Goal: Transaction & Acquisition: Purchase product/service

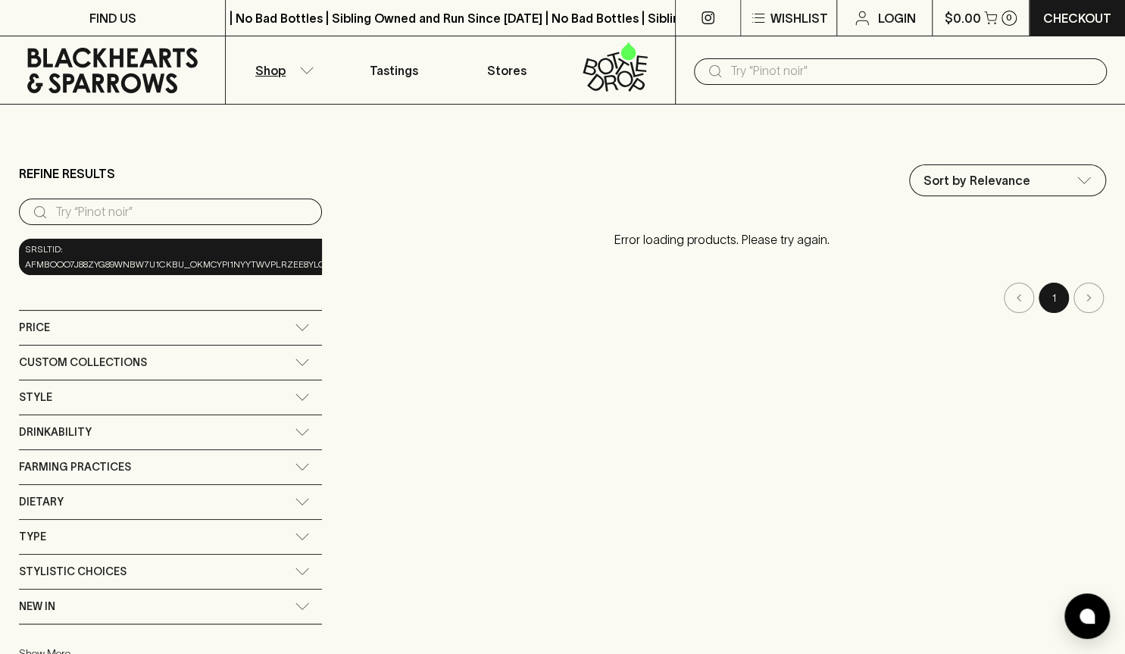
click at [302, 72] on icon "button" at bounding box center [306, 71] width 15 height 8
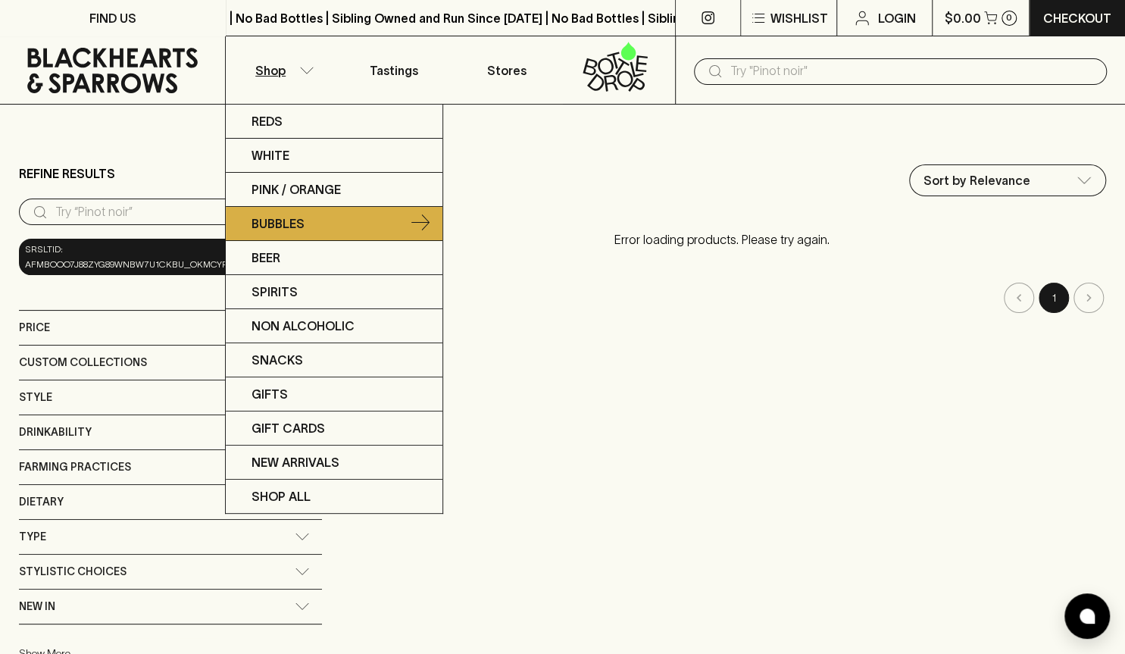
click at [278, 223] on p "Bubbles" at bounding box center [278, 223] width 53 height 18
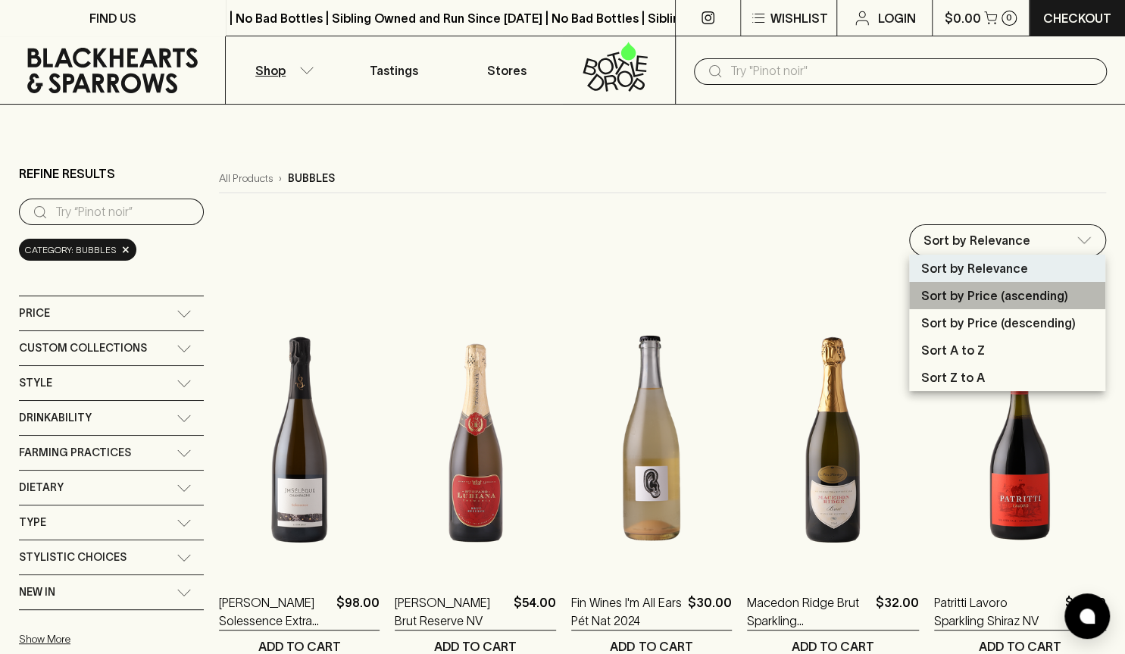
click at [946, 300] on p "Sort by Price (ascending)" at bounding box center [994, 295] width 147 height 18
type input "price:asc"
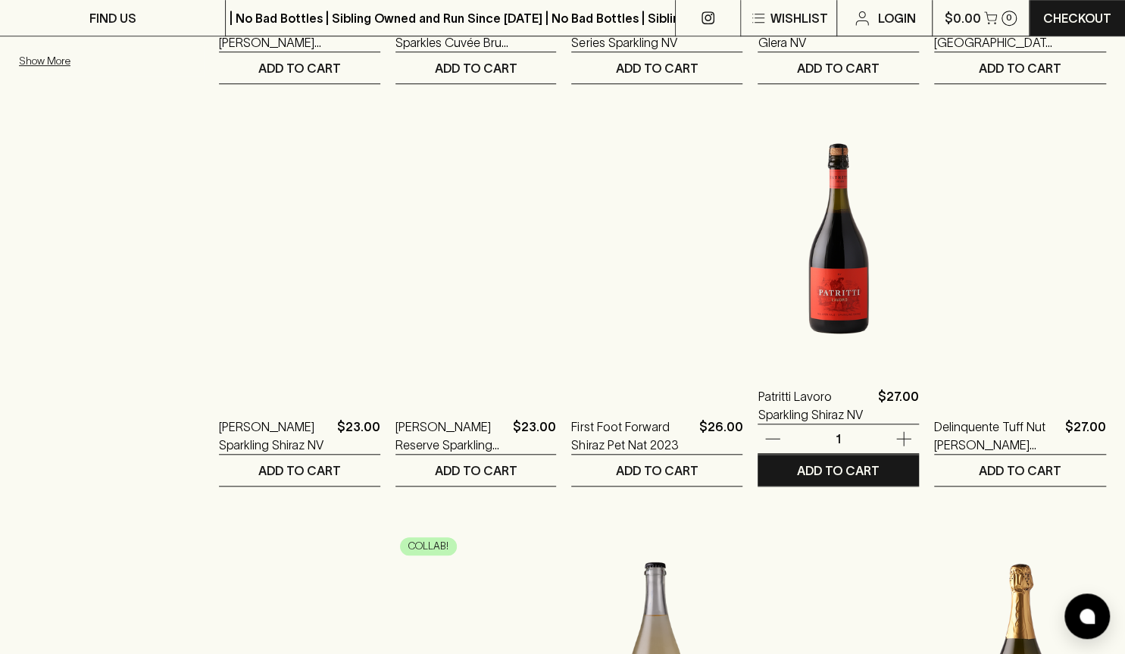
scroll to position [580, 0]
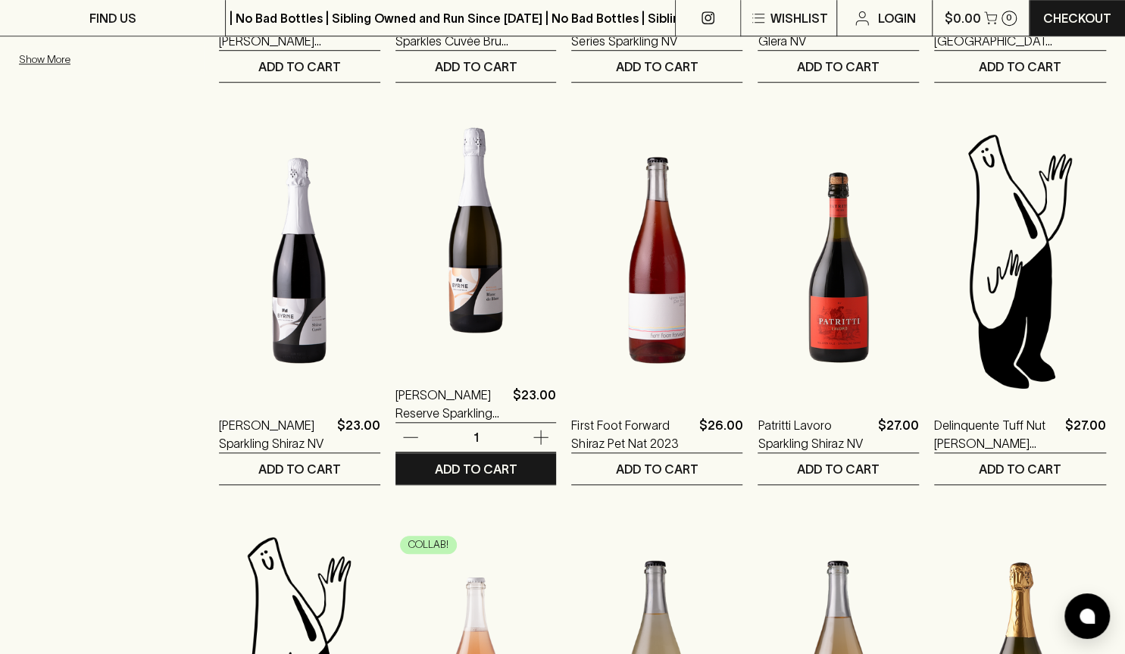
click at [504, 293] on img at bounding box center [475, 230] width 161 height 265
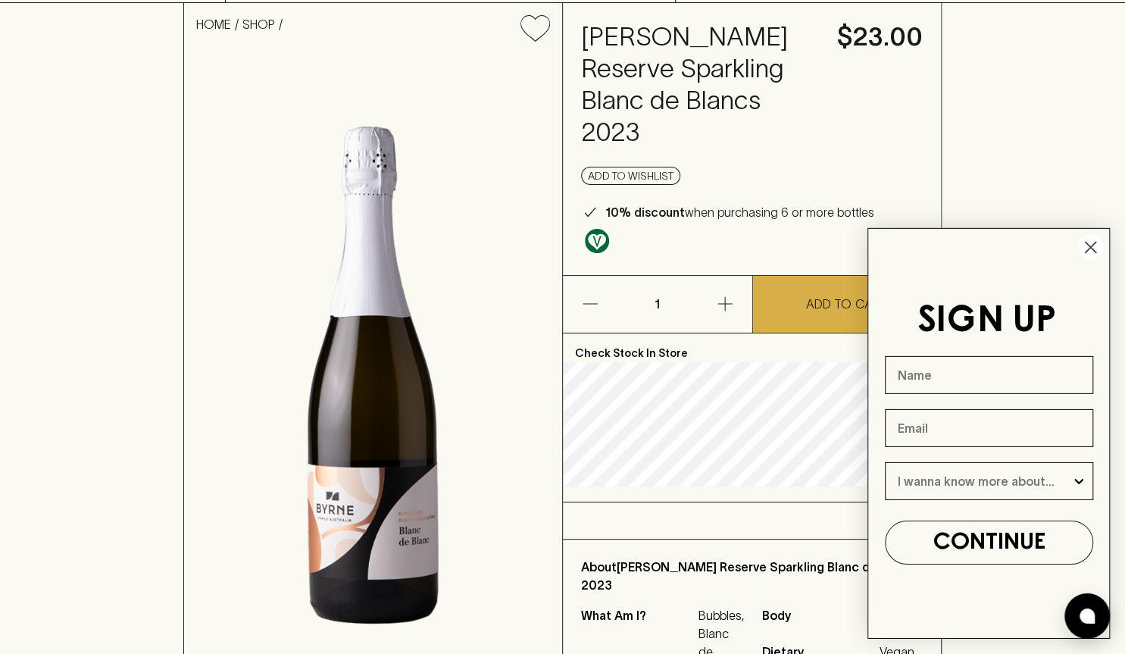
scroll to position [103, 0]
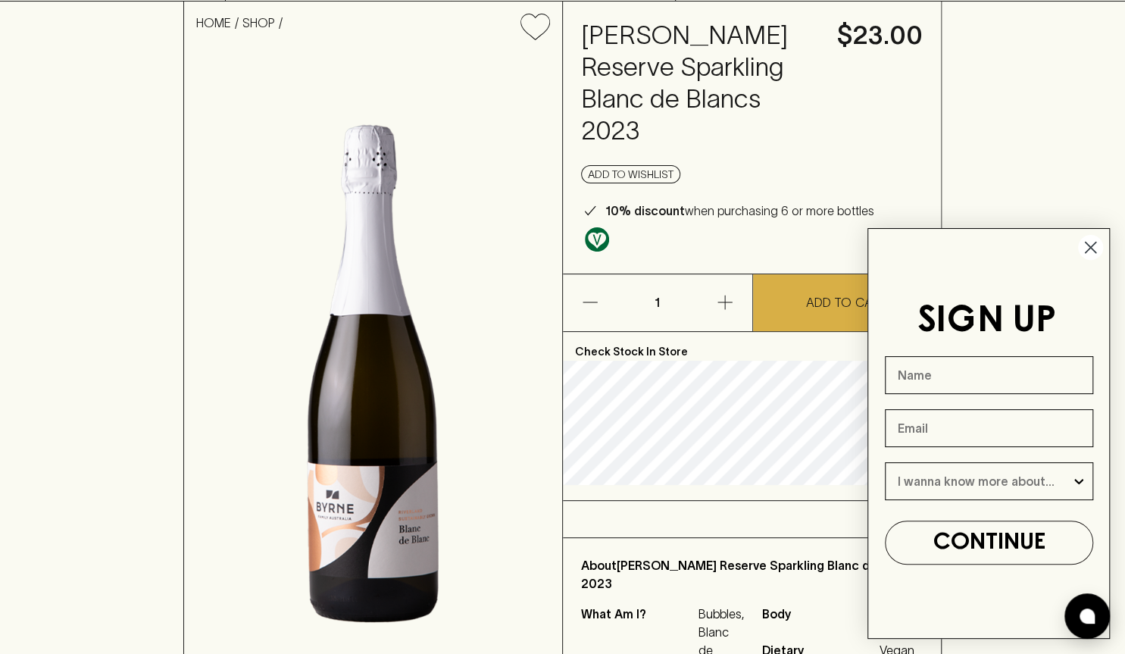
click at [1084, 245] on circle "Close dialog" at bounding box center [1090, 247] width 25 height 25
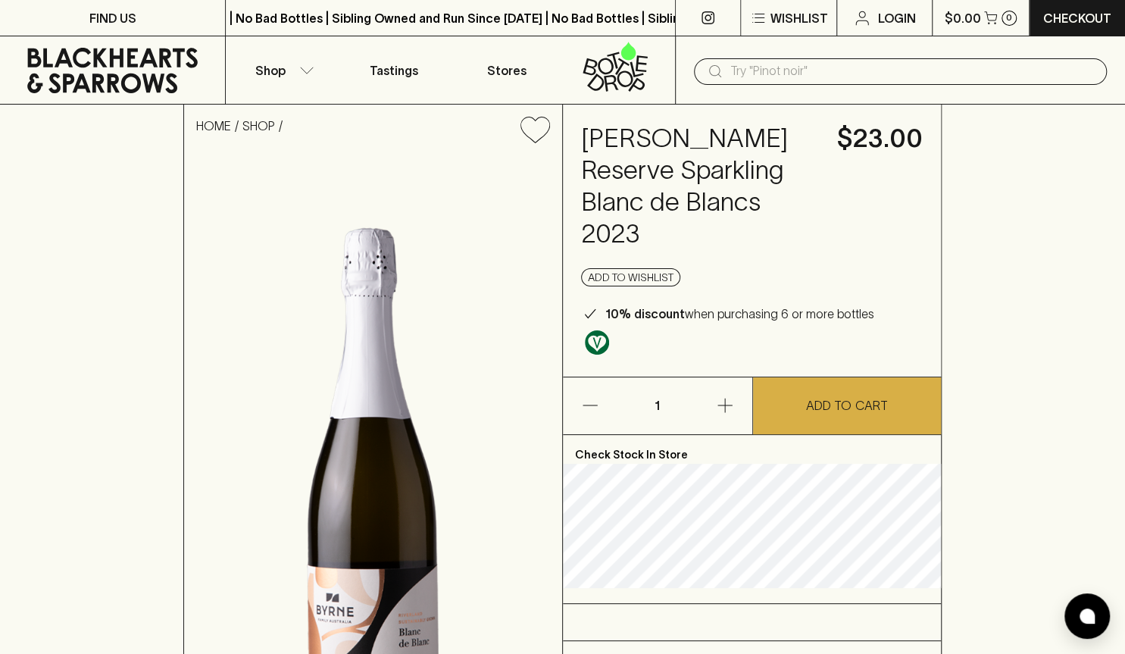
scroll to position [0, 0]
click at [724, 198] on h4 "[PERSON_NAME] Reserve Sparkling Blanc de Blancs 2023" at bounding box center [700, 186] width 238 height 127
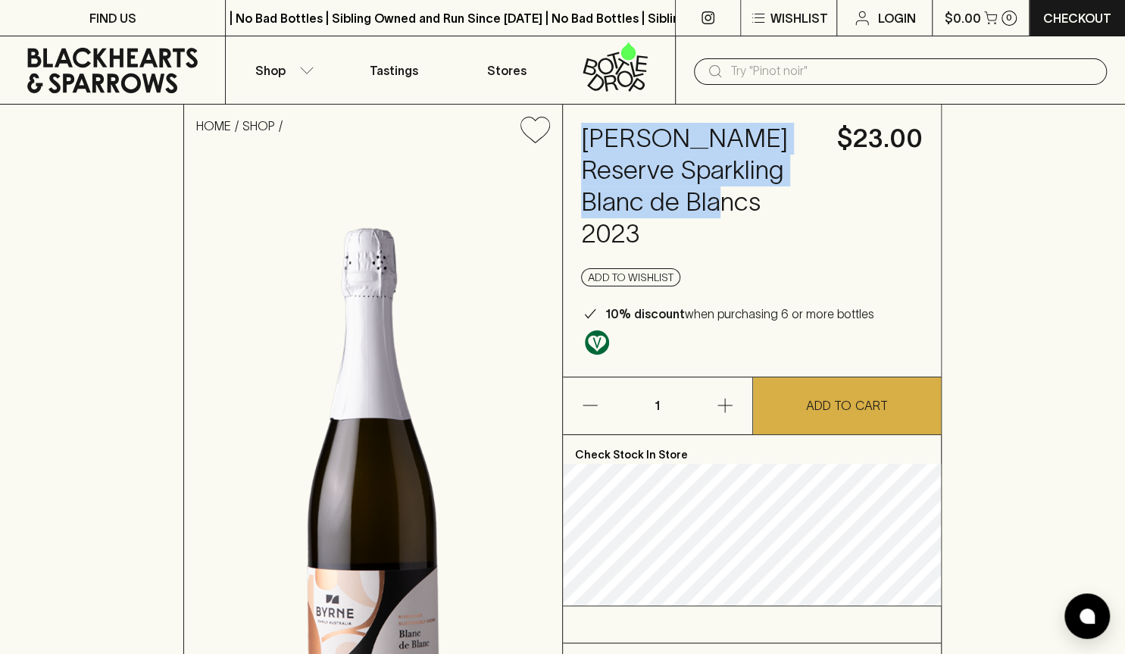
drag, startPoint x: 716, startPoint y: 205, endPoint x: 573, endPoint y: 146, distance: 154.9
click at [573, 146] on div "[PERSON_NAME] Reserve Sparkling Blanc de Blancs 2023 $23.00 Add to wishlist 10%…" at bounding box center [752, 241] width 378 height 272
copy h4 "[PERSON_NAME] Reserve Sparkling Blanc de Blancs 2023"
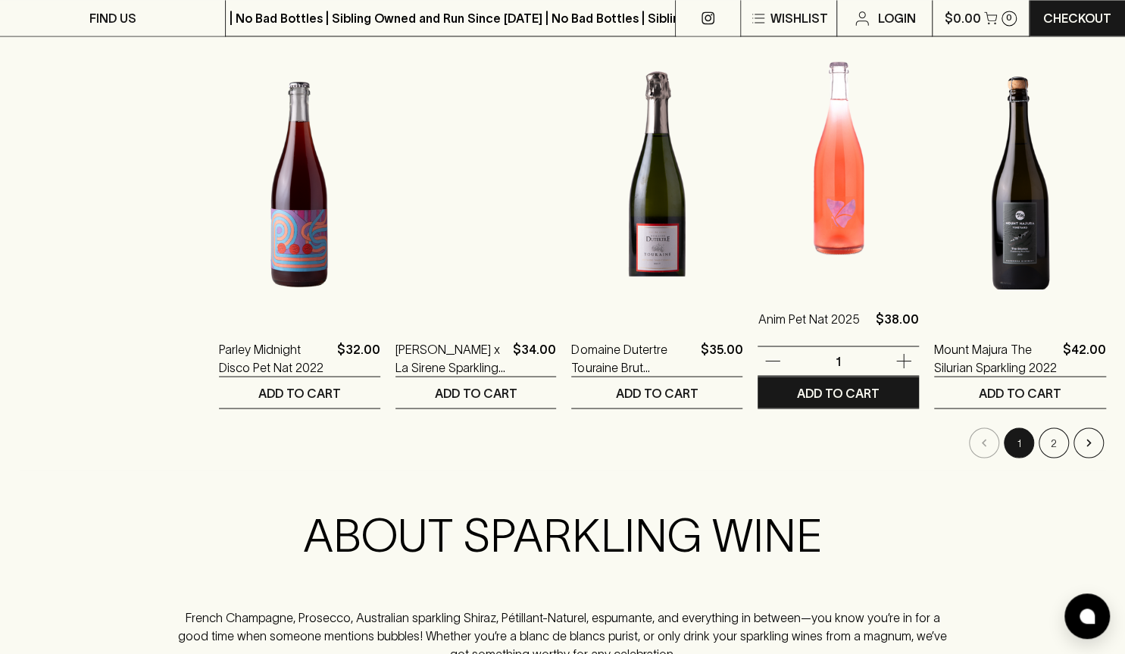
scroll to position [1461, 0]
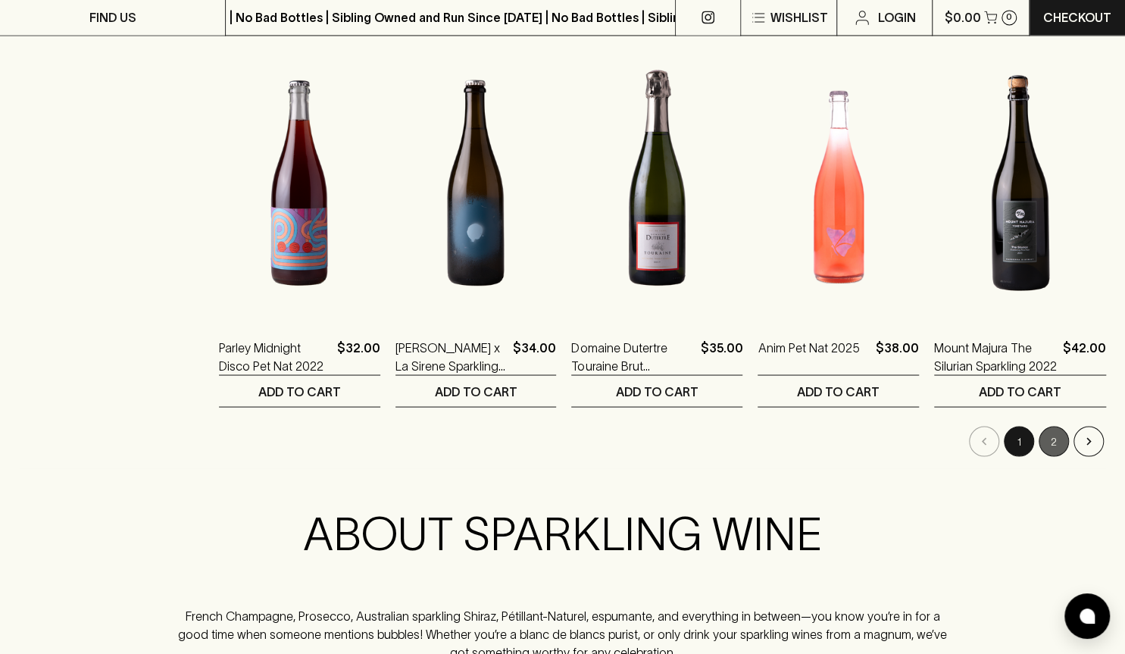
click at [1051, 438] on button "2" at bounding box center [1054, 442] width 30 height 30
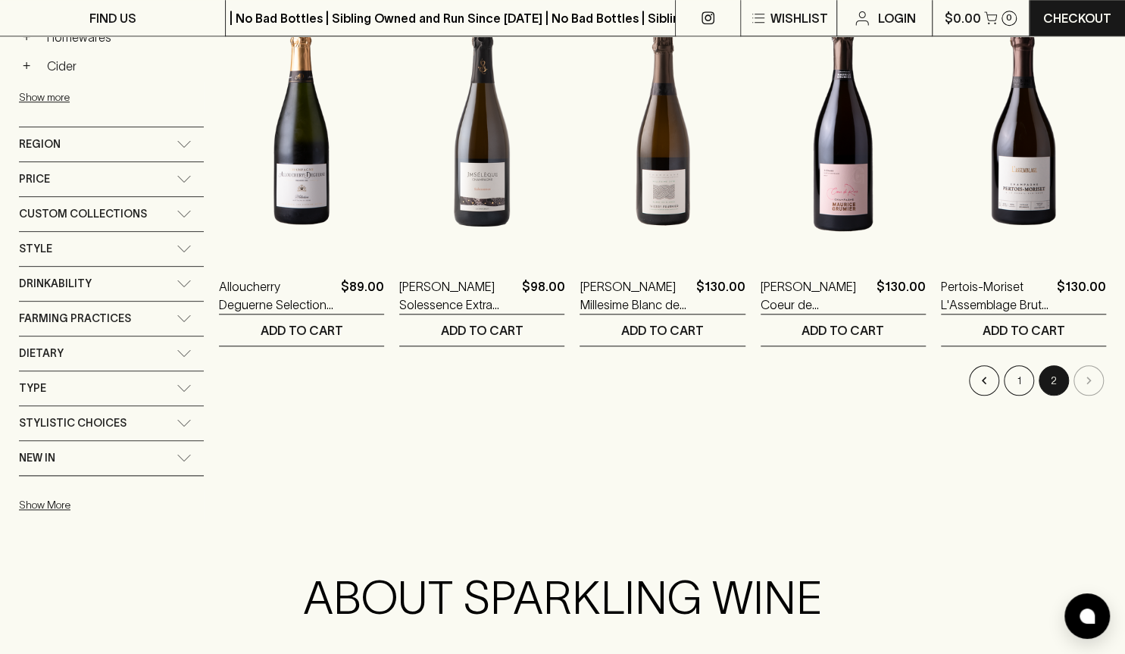
scroll to position [717, 0]
click at [1033, 382] on button "1" at bounding box center [1019, 381] width 30 height 30
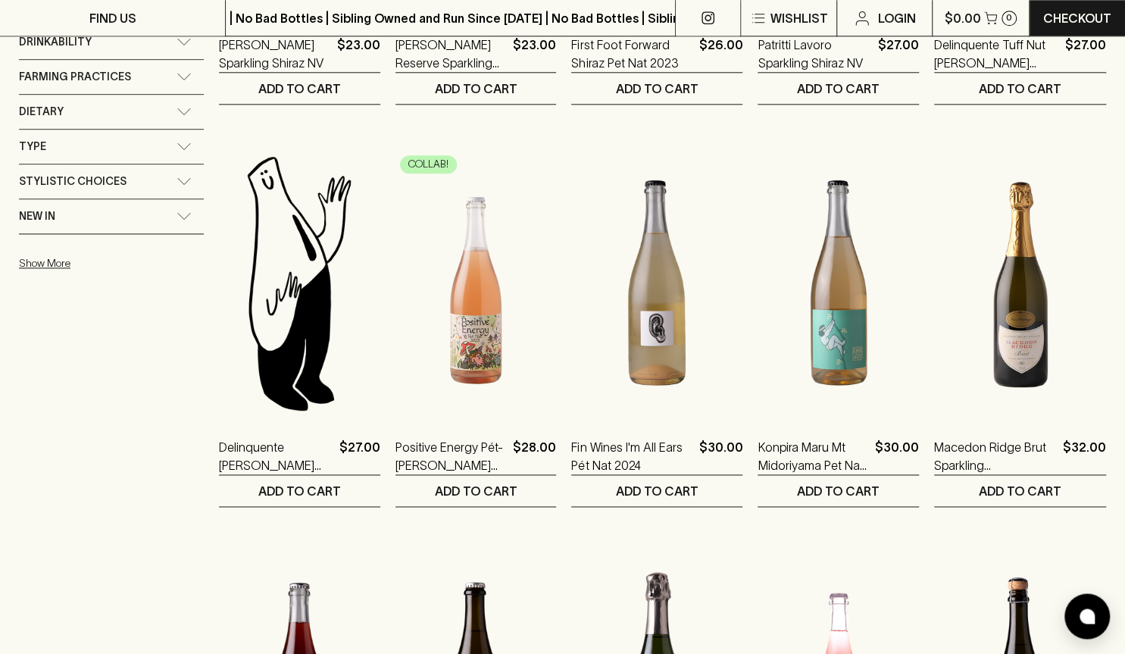
scroll to position [961, 0]
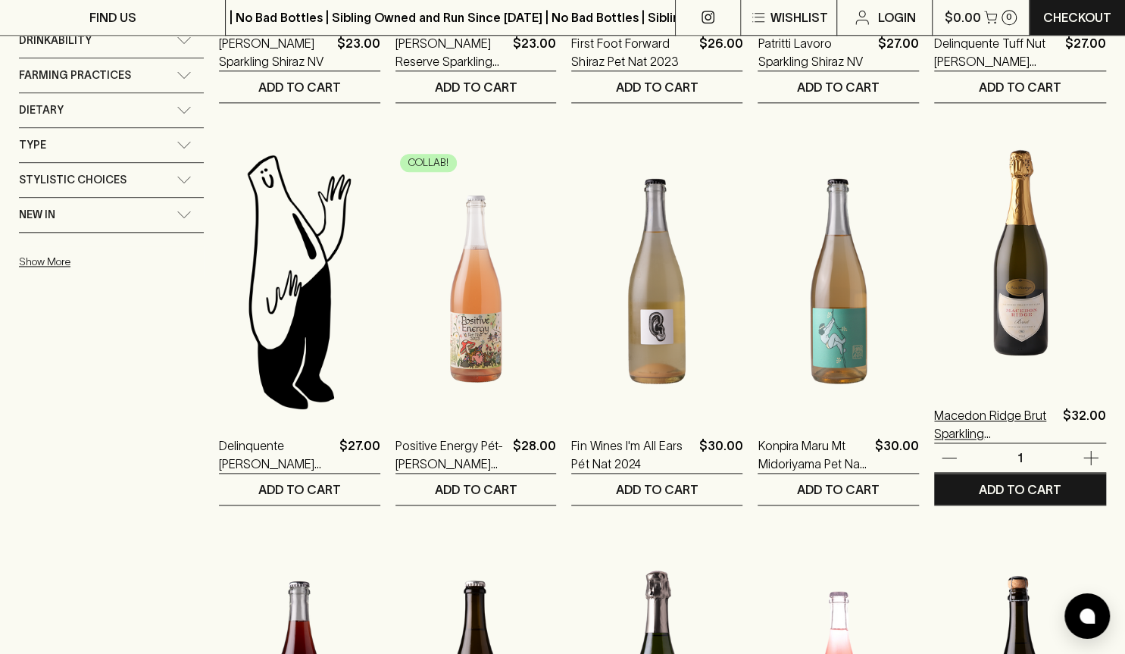
click at [974, 427] on p "Macedon Ridge Brut Sparkling [GEOGRAPHIC_DATA]" at bounding box center [995, 425] width 123 height 36
